Goal: Information Seeking & Learning: Understand process/instructions

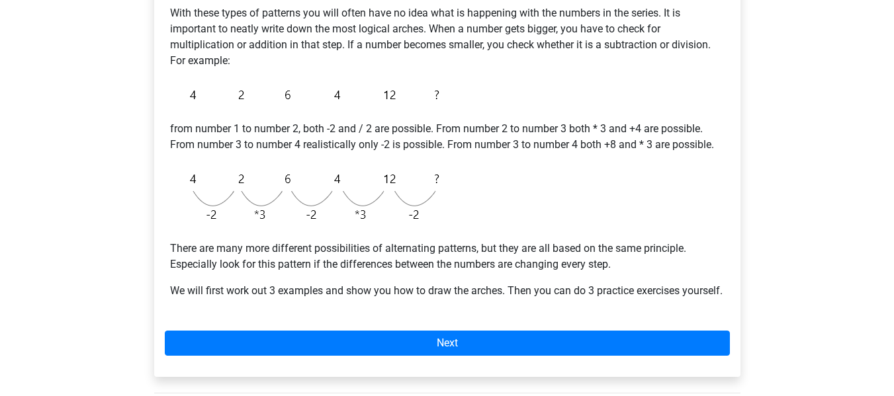
scroll to position [331, 0]
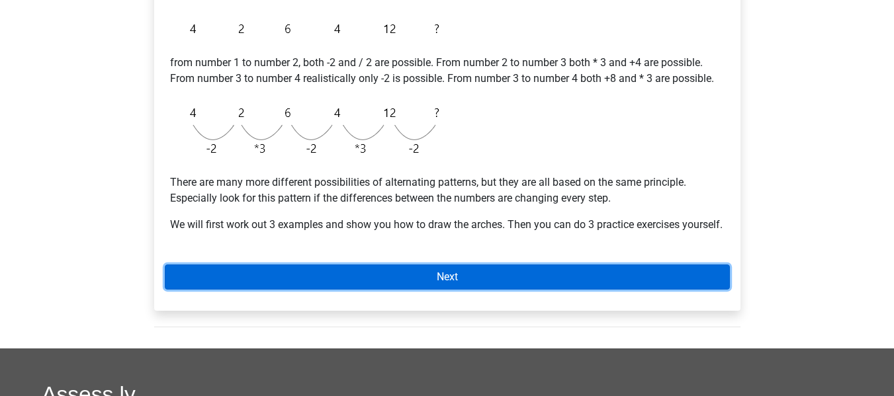
click at [428, 290] on link "Next" at bounding box center [447, 277] width 565 height 25
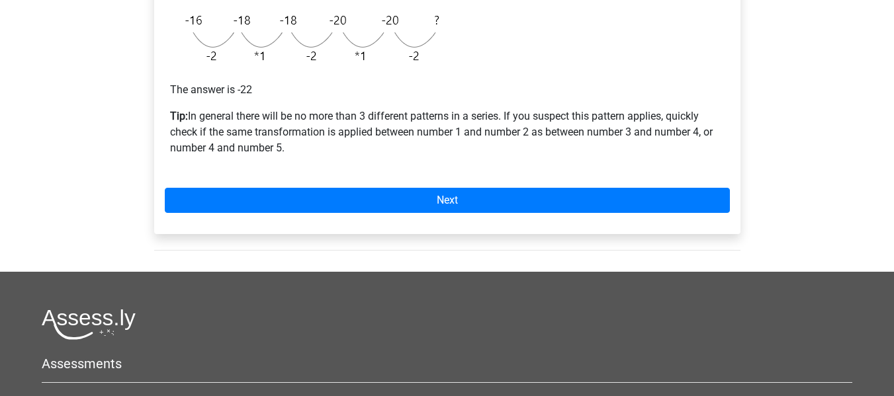
scroll to position [397, 0]
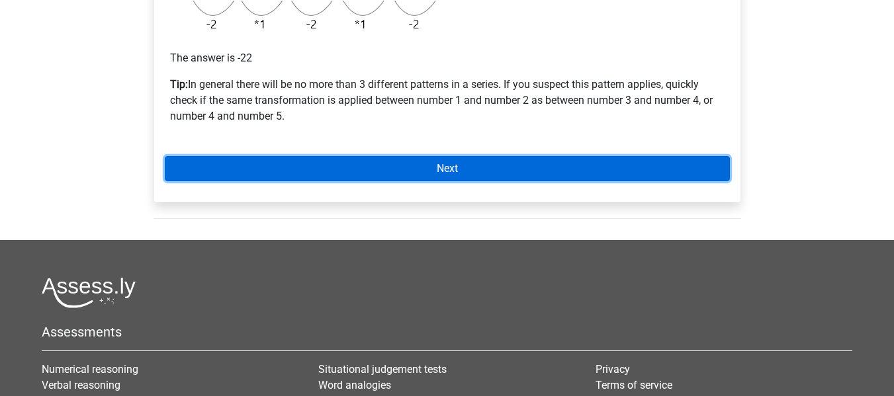
click at [420, 167] on link "Next" at bounding box center [447, 168] width 565 height 25
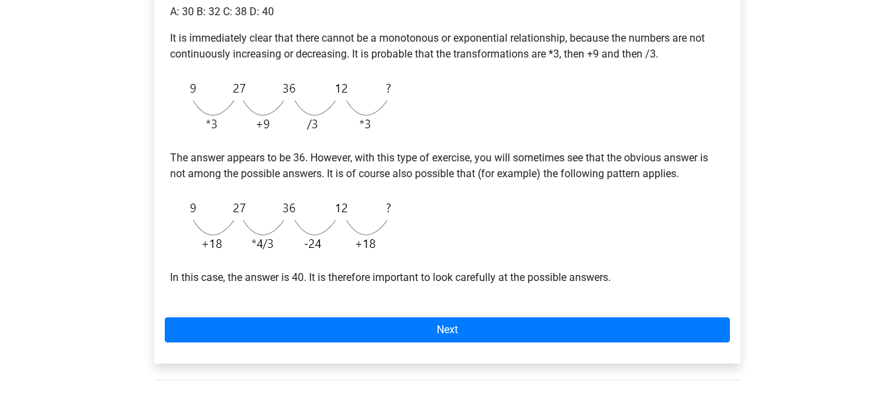
scroll to position [331, 0]
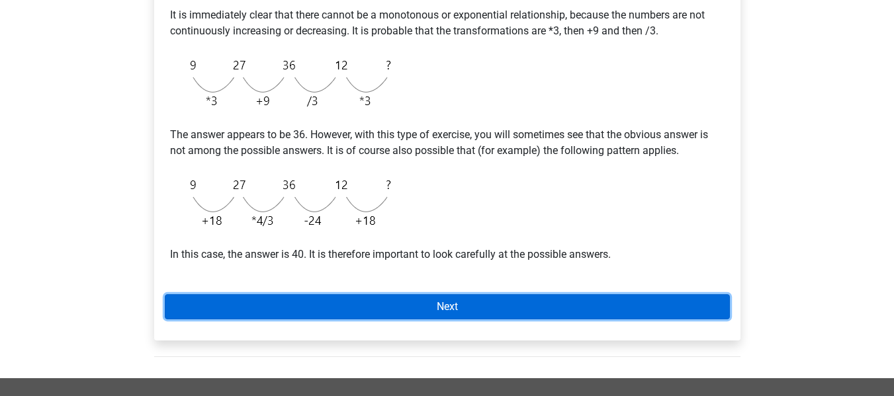
click at [427, 310] on link "Next" at bounding box center [447, 307] width 565 height 25
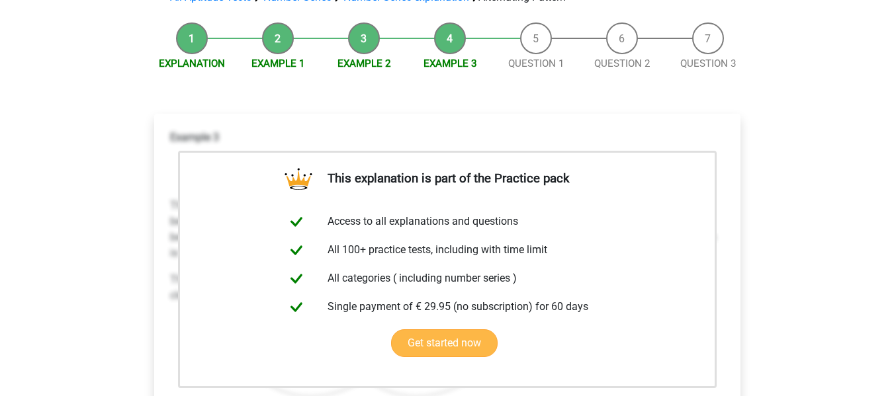
scroll to position [132, 0]
